Goal: Use online tool/utility: Utilize a website feature to perform a specific function

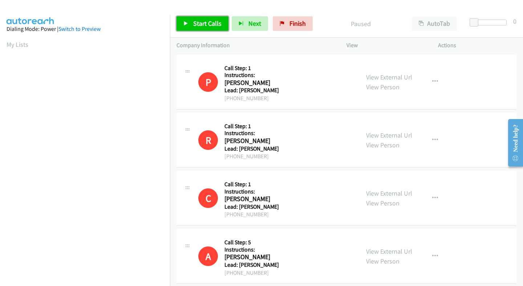
click at [206, 20] on span "Start Calls" at bounding box center [207, 23] width 28 height 8
click at [209, 25] on span "Start Calls" at bounding box center [207, 23] width 28 height 8
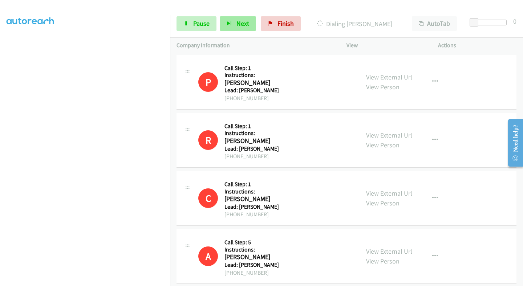
scroll to position [105, 0]
click at [197, 28] on link "Pause" at bounding box center [197, 23] width 40 height 15
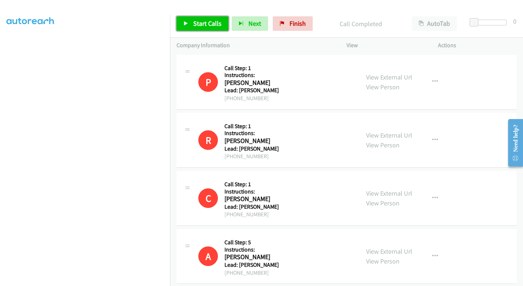
click at [201, 24] on span "Start Calls" at bounding box center [207, 23] width 28 height 8
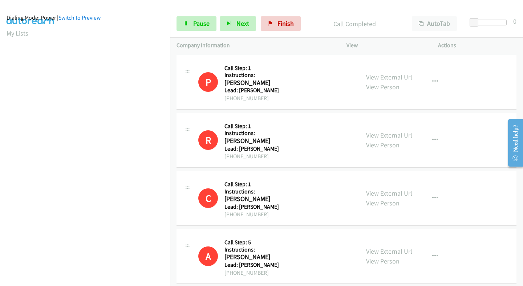
scroll to position [0, 0]
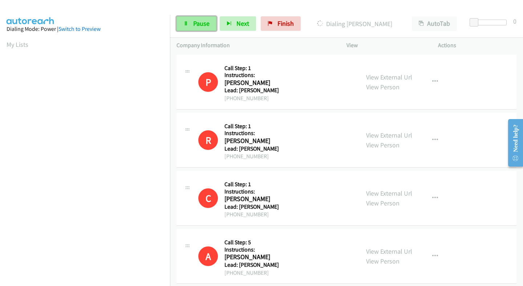
click at [198, 25] on span "Pause" at bounding box center [201, 23] width 16 height 8
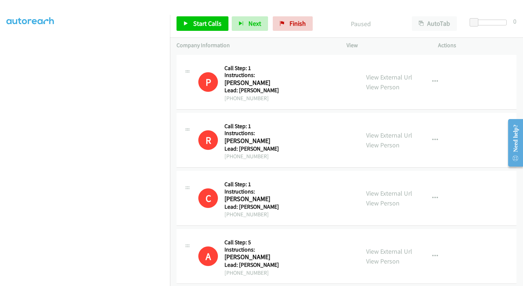
scroll to position [121, 0]
click at [213, 23] on span "Start Calls" at bounding box center [207, 23] width 28 height 8
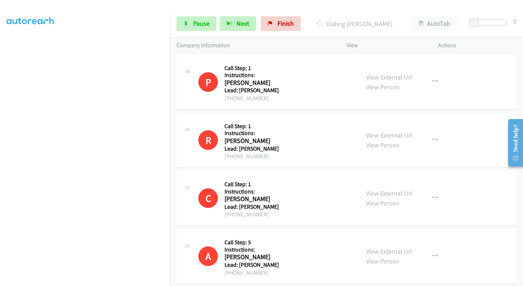
scroll to position [105, 0]
click at [197, 28] on link "Pause" at bounding box center [197, 23] width 40 height 15
